Goal: Task Accomplishment & Management: Manage account settings

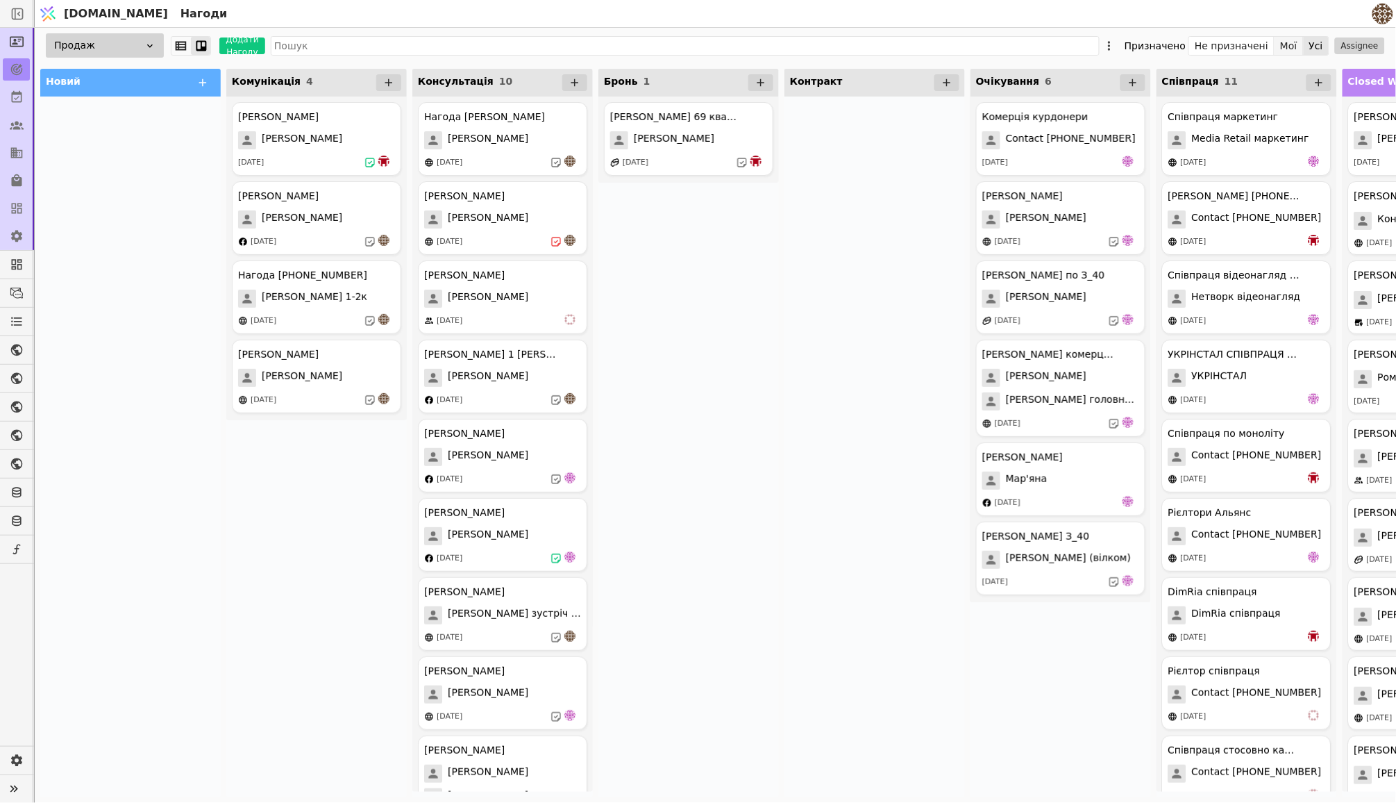
click at [1293, 52] on button "Мої" at bounding box center [1289, 45] width 29 height 19
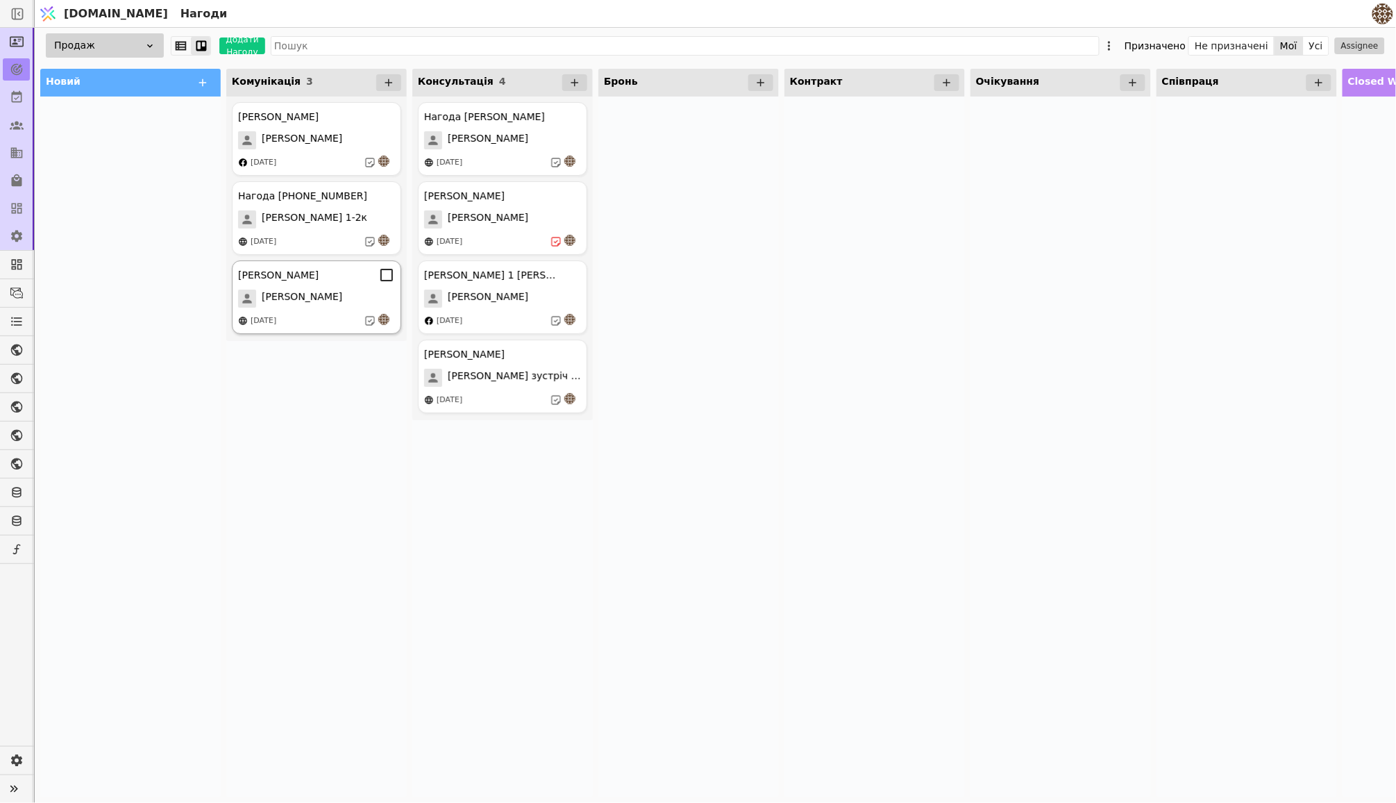
click at [308, 283] on div "[PERSON_NAME] курдонери [PERSON_NAME] [DATE]" at bounding box center [316, 297] width 169 height 74
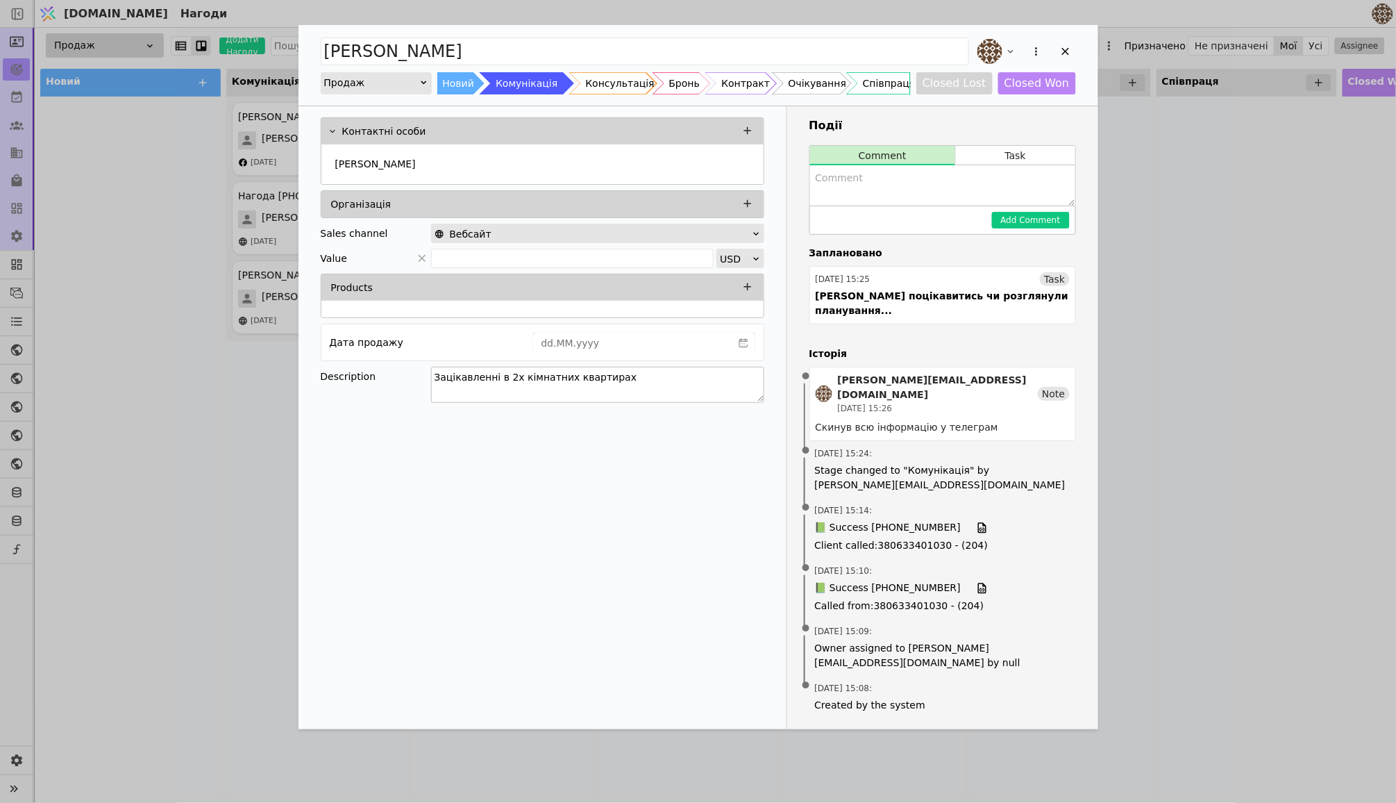
click at [618, 380] on textarea "Зацікавленні в 2х кімнатних квартирах" at bounding box center [597, 385] width 333 height 36
type textarea "Зацікавленні в 2х кімнатних квартирах З відділу продажу..."
click at [588, 480] on div "Контактні особи [PERSON_NAME] Організація Sales channel Вебсайт Value USD Produ…" at bounding box center [543, 417] width 489 height 623
click at [1062, 47] on icon "Add Opportunity" at bounding box center [1066, 51] width 12 height 12
